Goal: Task Accomplishment & Management: Manage account settings

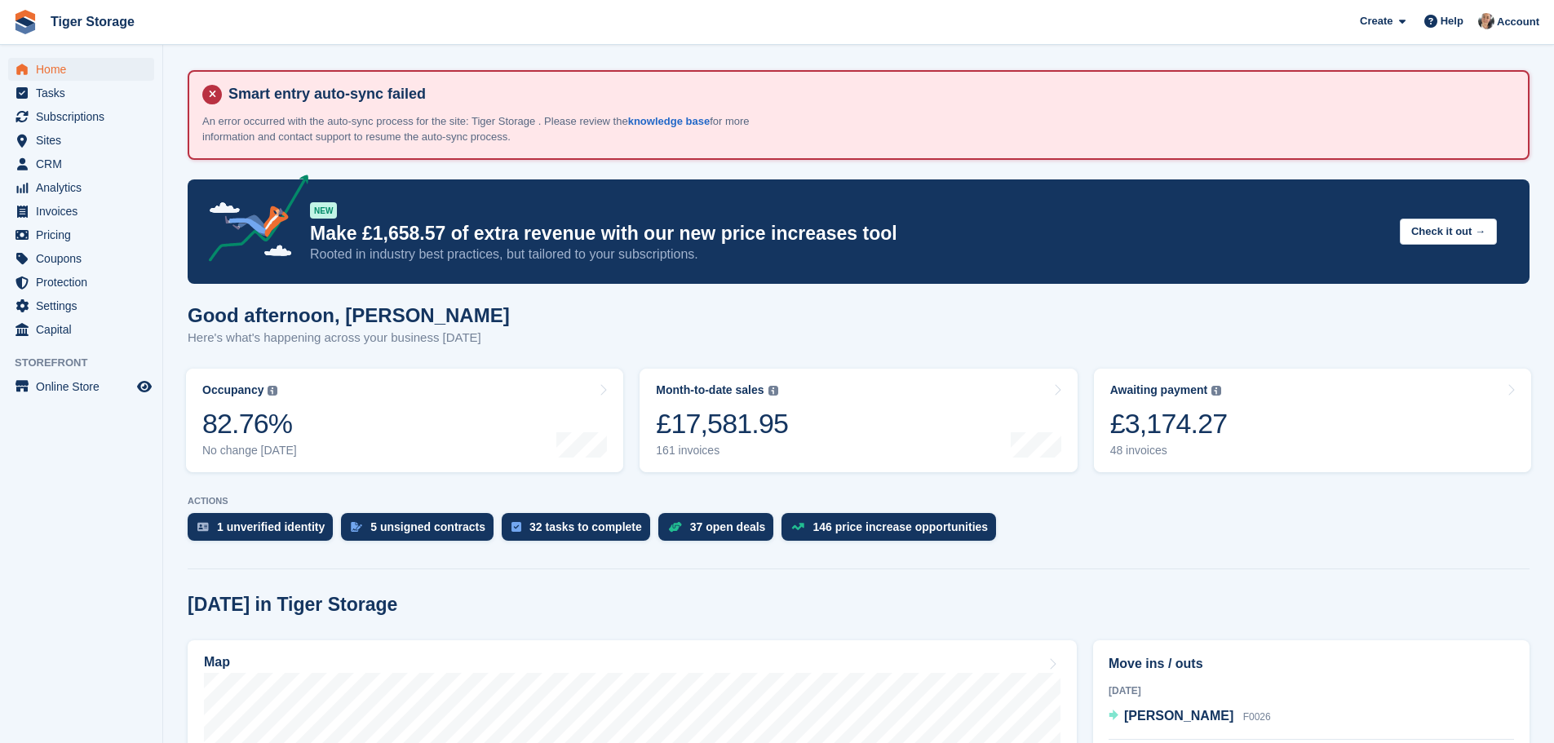
click at [546, 546] on link "32 tasks to complete" at bounding box center [580, 531] width 157 height 36
